Goal: Check status: Check status

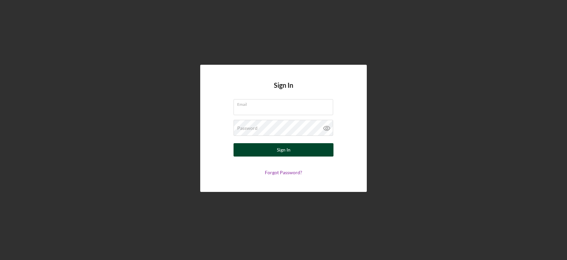
type input "[EMAIL_ADDRESS][DOMAIN_NAME]"
click at [270, 148] on button "Sign In" at bounding box center [284, 149] width 100 height 13
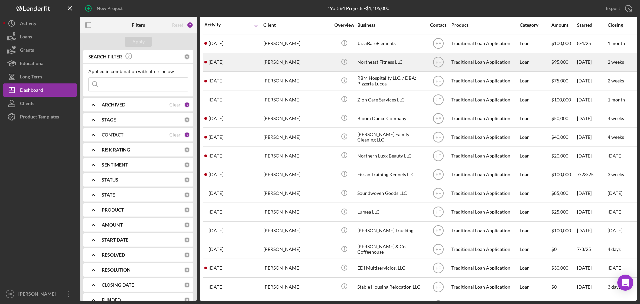
scroll to position [97, 0]
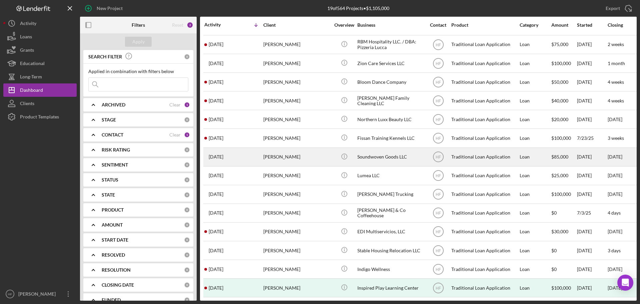
click at [294, 154] on div "[PERSON_NAME]" at bounding box center [296, 157] width 67 height 18
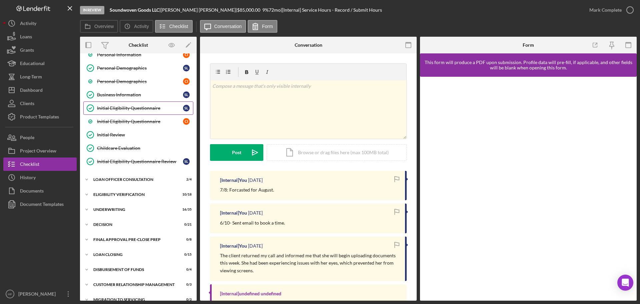
scroll to position [86, 0]
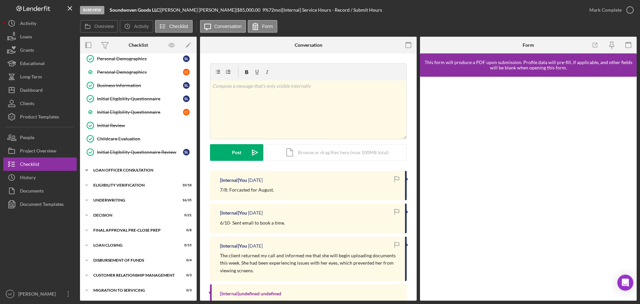
click at [120, 169] on div "Loan Officer Consultation" at bounding box center [140, 170] width 95 height 4
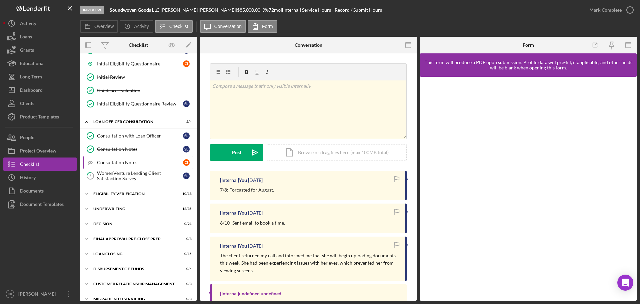
scroll to position [143, 0]
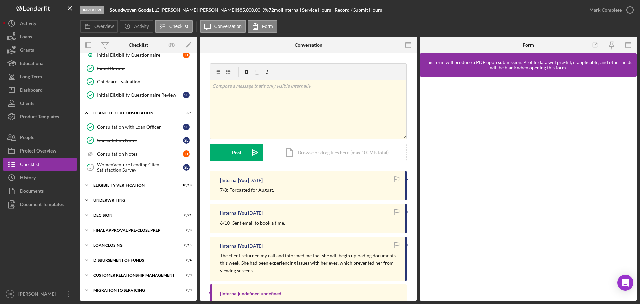
click at [129, 201] on div "Underwriting" at bounding box center [140, 200] width 95 height 4
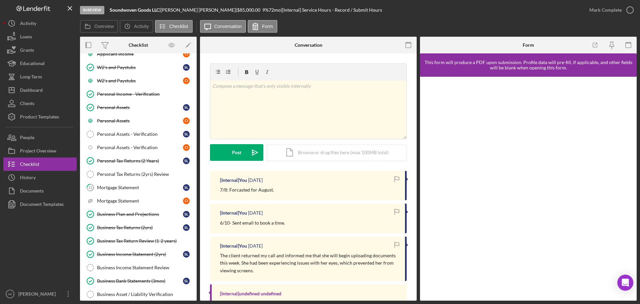
scroll to position [410, 0]
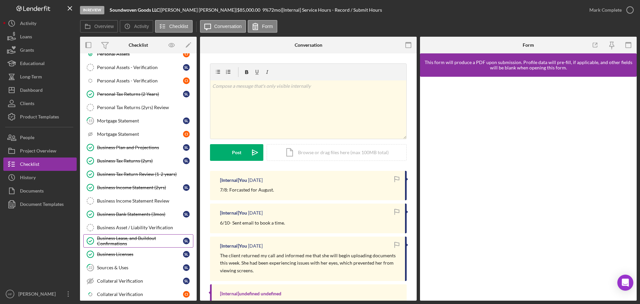
click at [124, 236] on div "Business Lease, and Buildout Confirmations" at bounding box center [140, 240] width 86 height 11
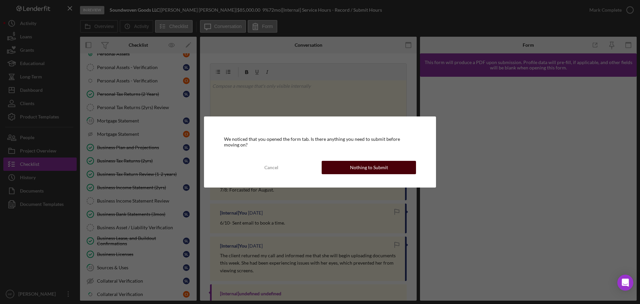
click at [381, 166] on div "Nothing to Submit" at bounding box center [369, 167] width 38 height 13
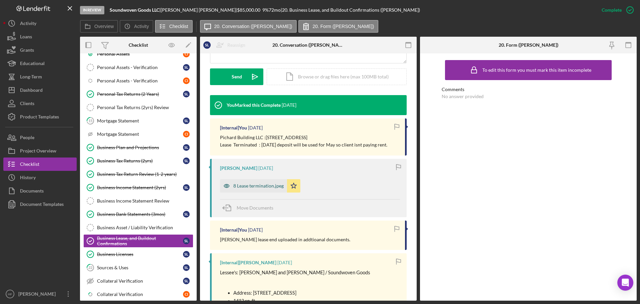
scroll to position [200, 0]
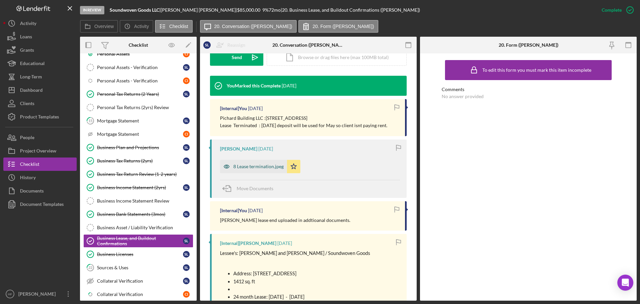
click at [258, 166] on div "8 Lease termination.jpeg" at bounding box center [258, 166] width 50 height 5
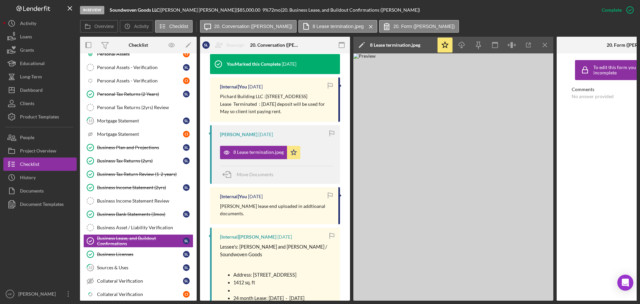
scroll to position [241, 0]
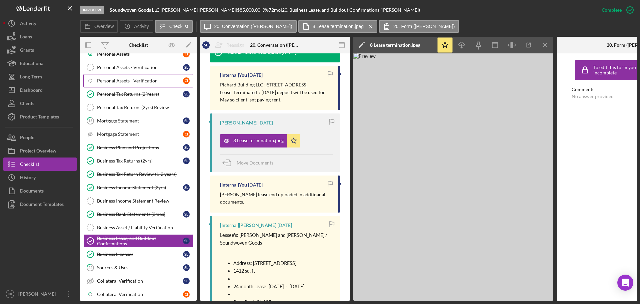
click at [122, 80] on div "Personal Assets - Verification" at bounding box center [140, 80] width 86 height 5
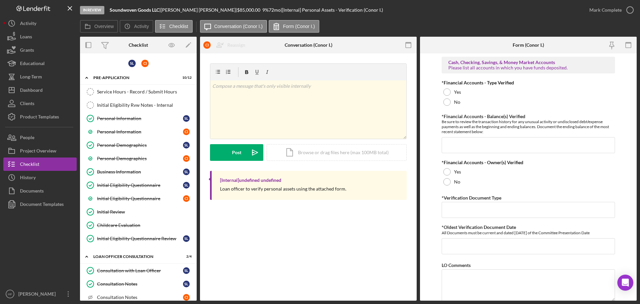
click at [147, 130] on div "Personal Information" at bounding box center [140, 131] width 86 height 5
